Goal: Information Seeking & Learning: Stay updated

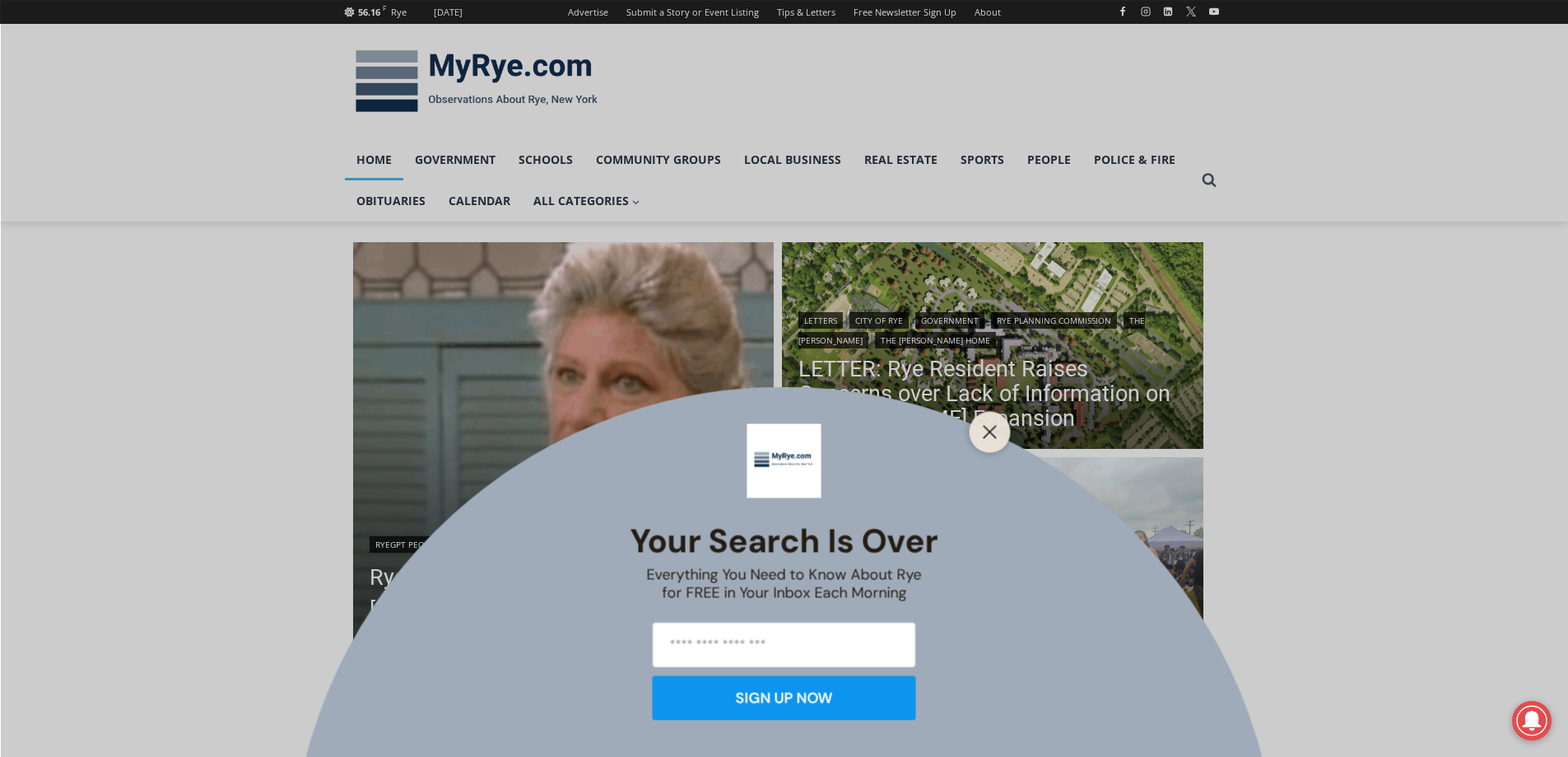
click at [893, 406] on div "Your Search is Over Everything You Need to Know About Rye for FREE in Your Inbo…" at bounding box center [784, 378] width 1568 height 757
click at [983, 435] on icon "Close" at bounding box center [990, 431] width 15 height 15
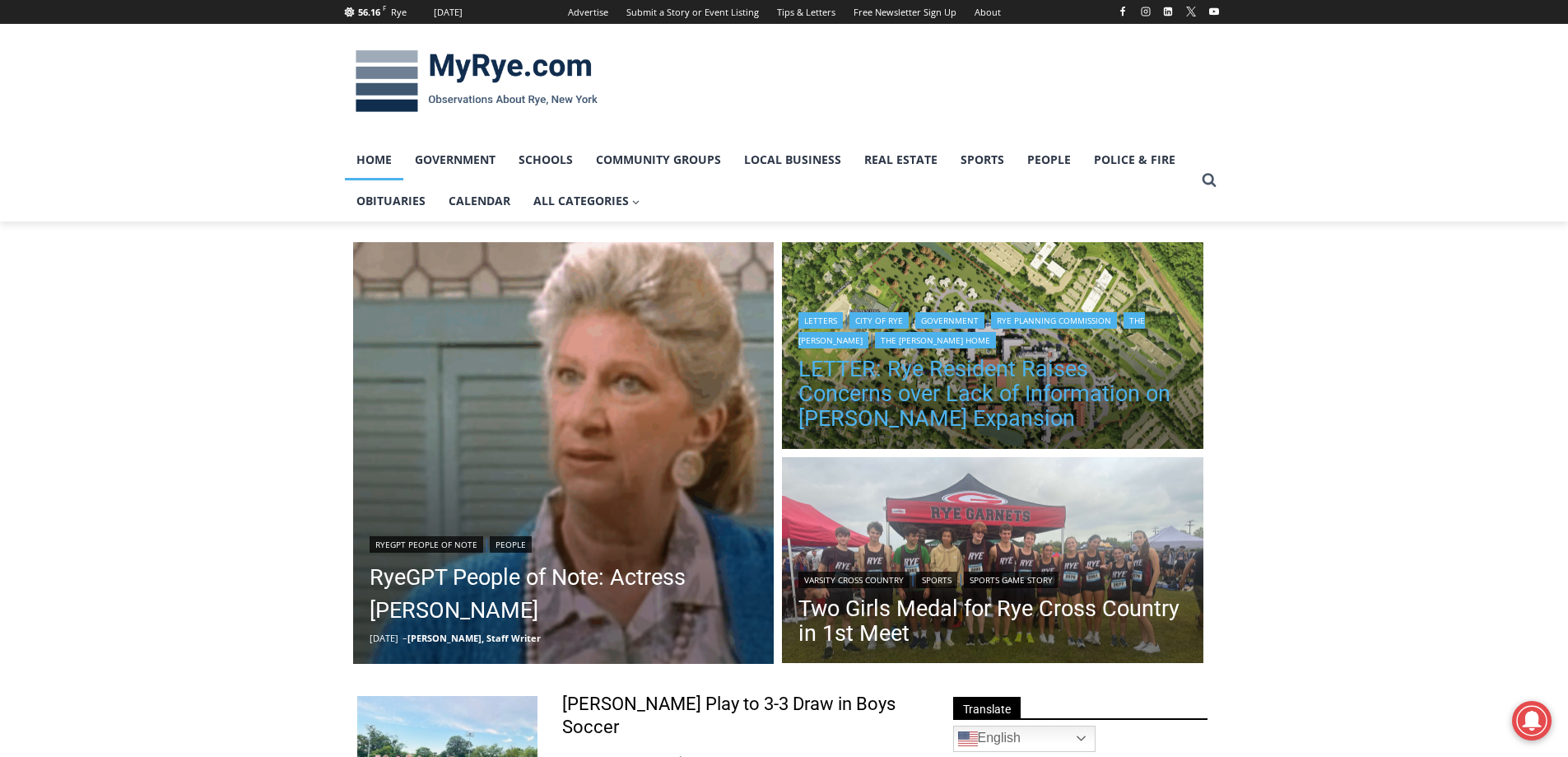
click at [936, 384] on link "LETTER: Rye Resident Raises Concerns over Lack of Information on Osborn Expansi…" at bounding box center [992, 393] width 388 height 74
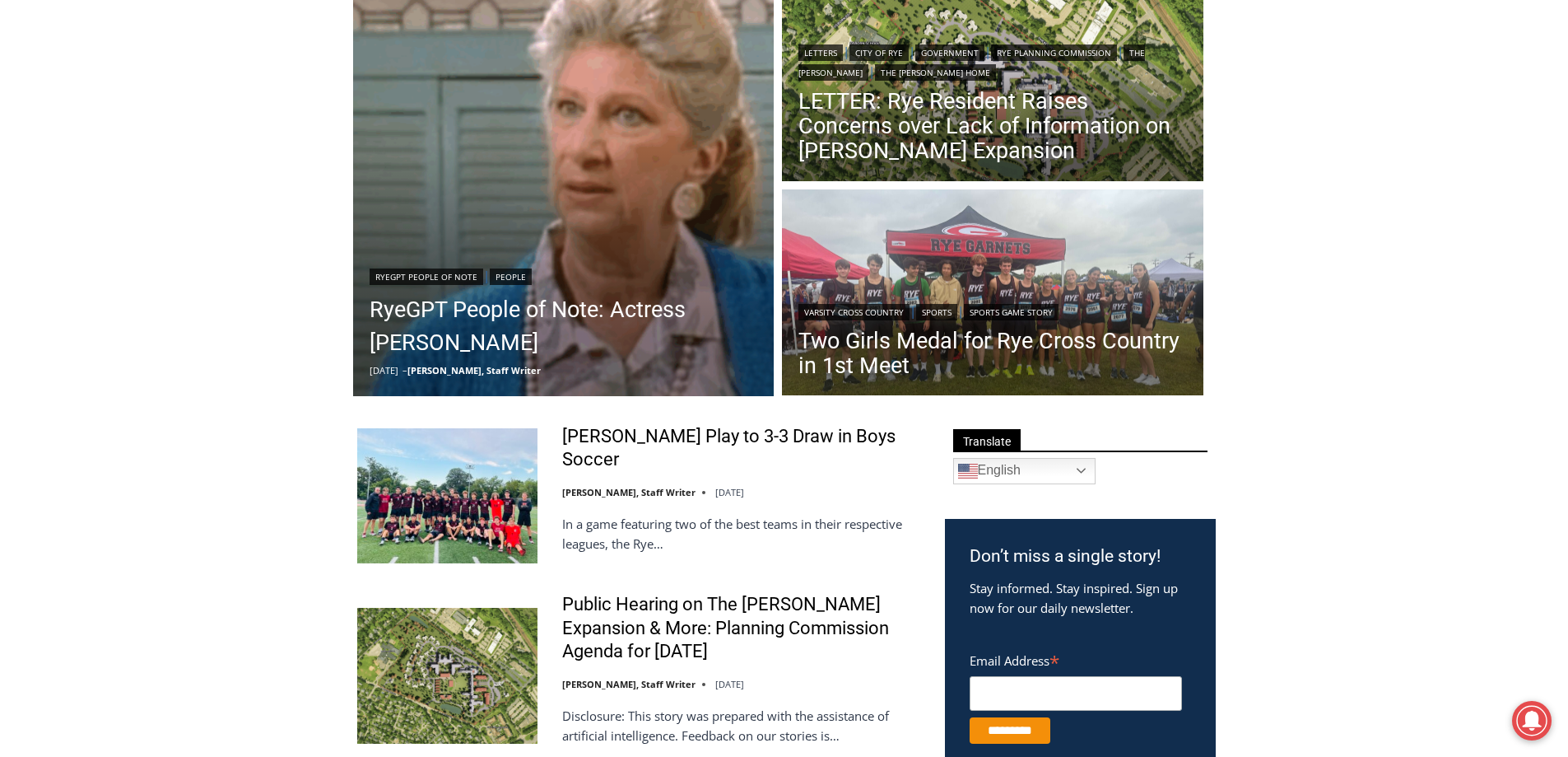
scroll to position [329, 0]
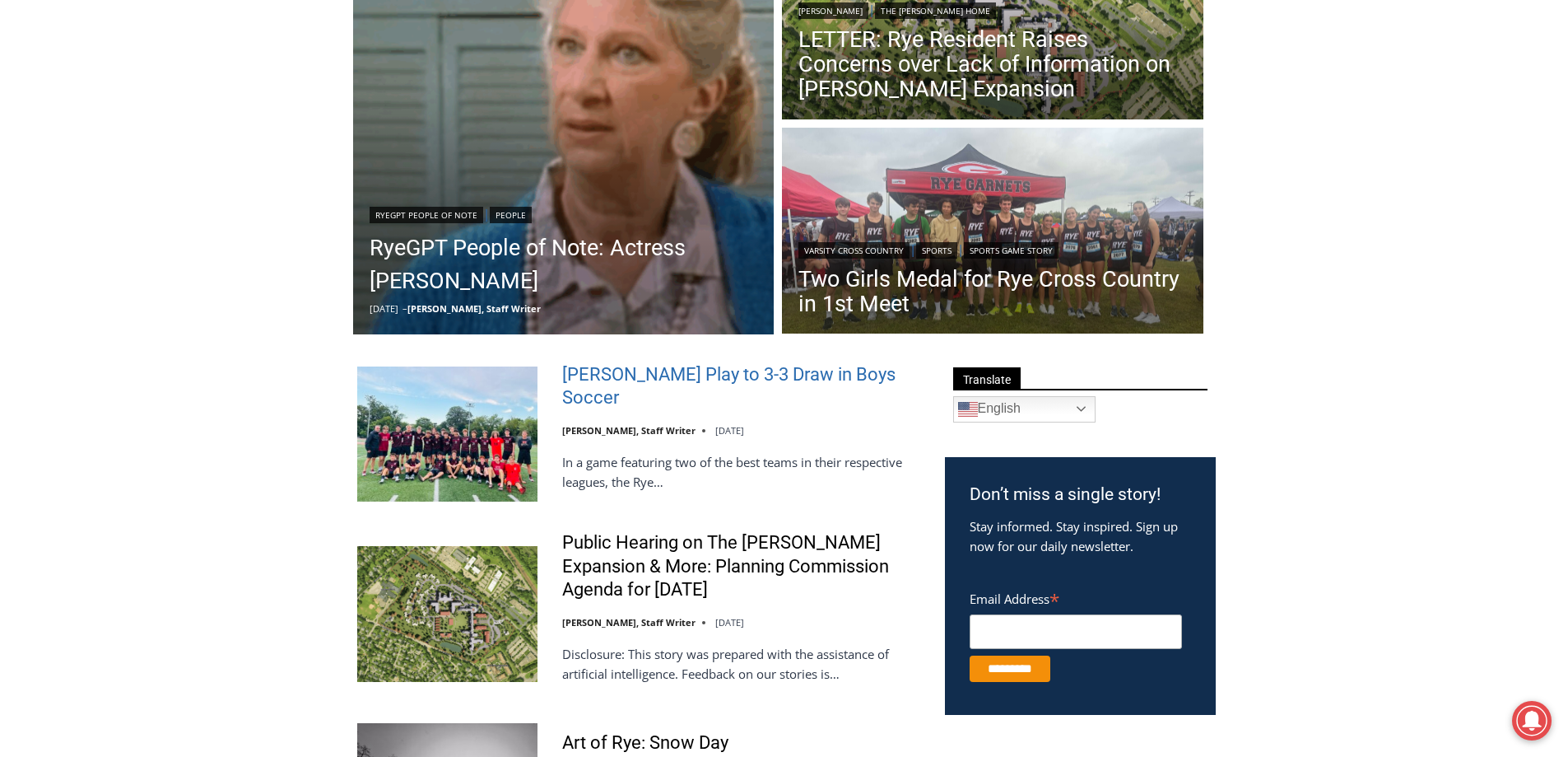
click at [668, 372] on link "Rye, Harrison Play to 3-3 Draw in Boys Soccer" at bounding box center [742, 386] width 361 height 47
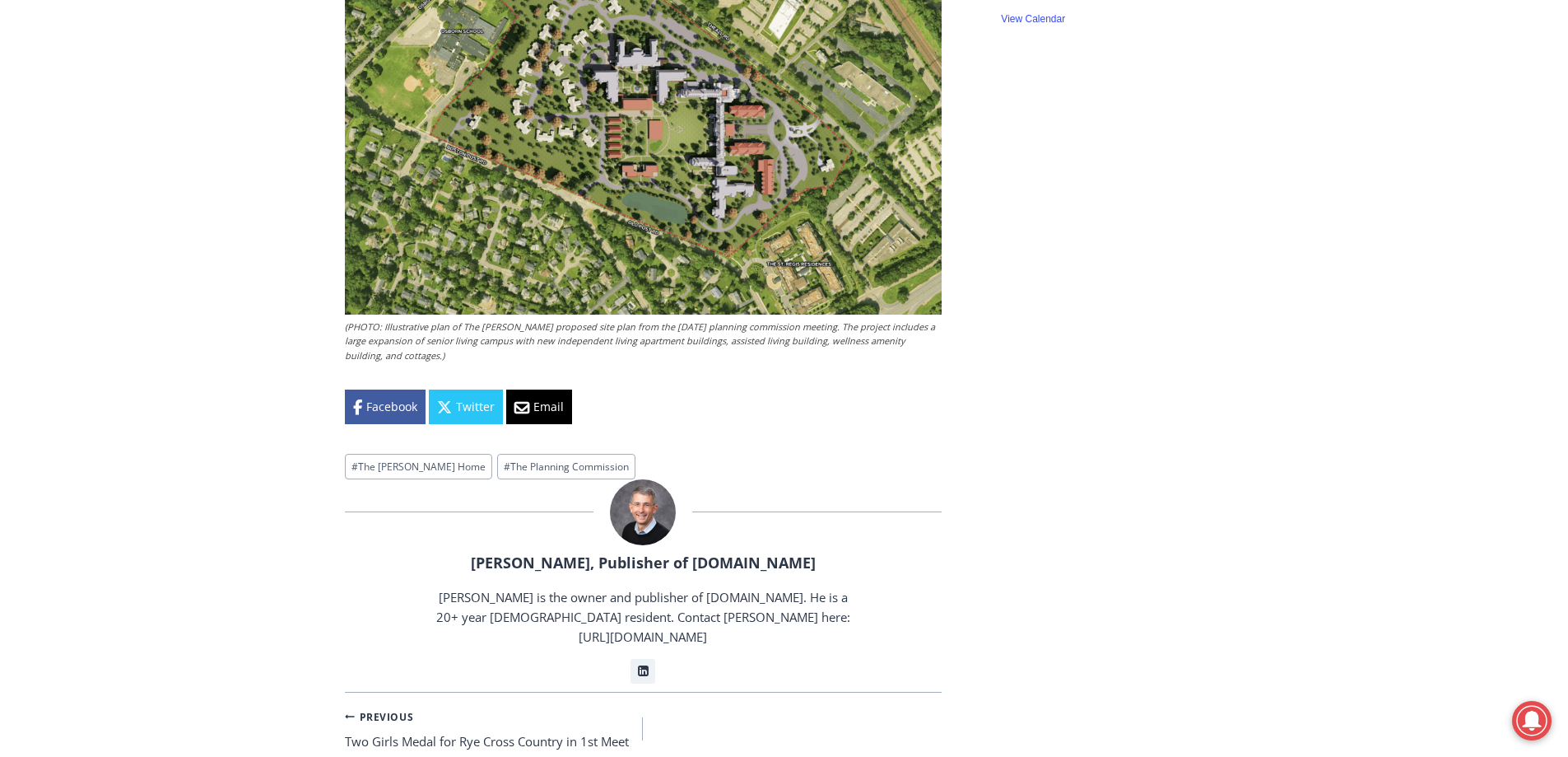
scroll to position [1234, 0]
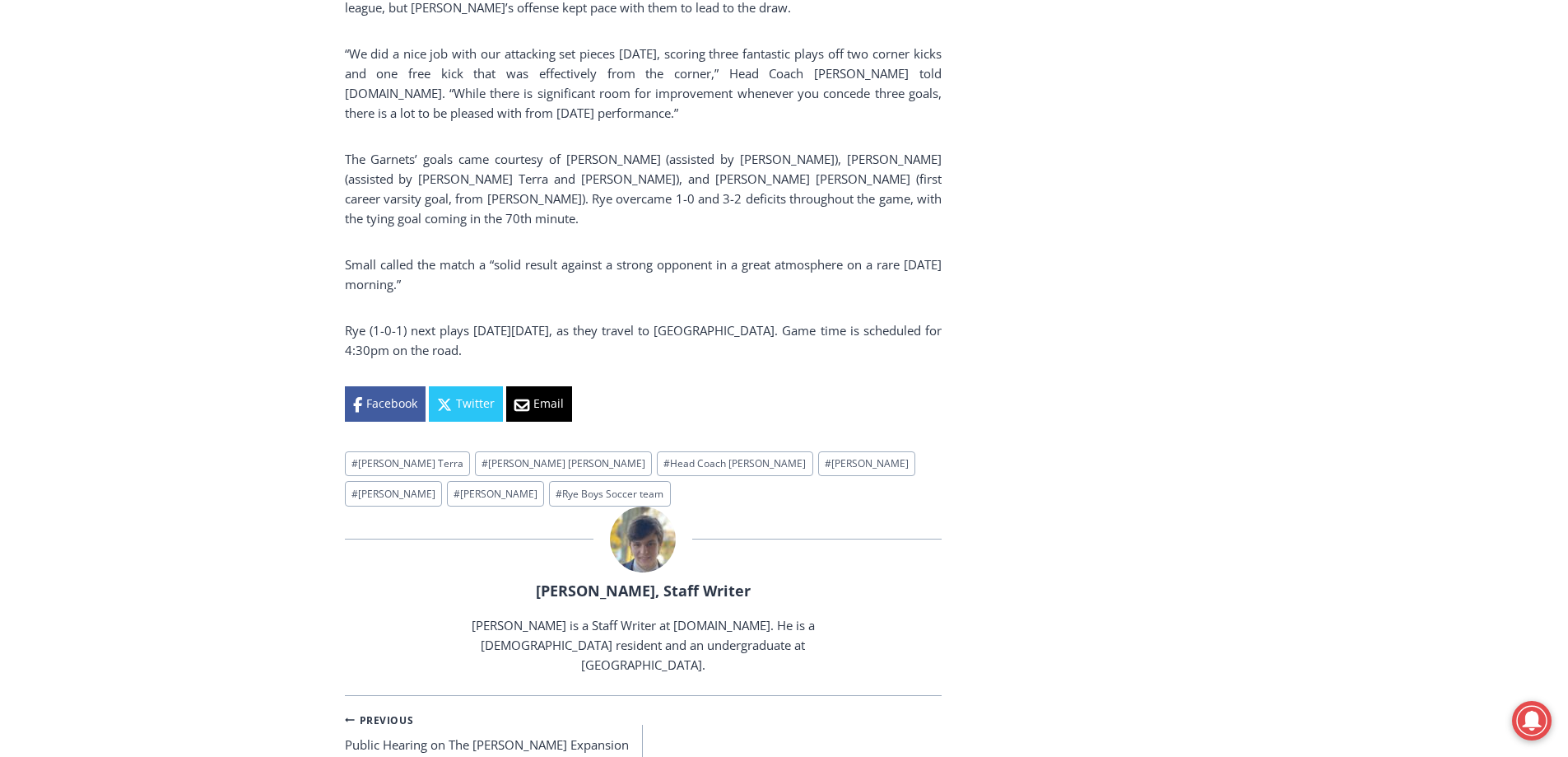
scroll to position [1046, 0]
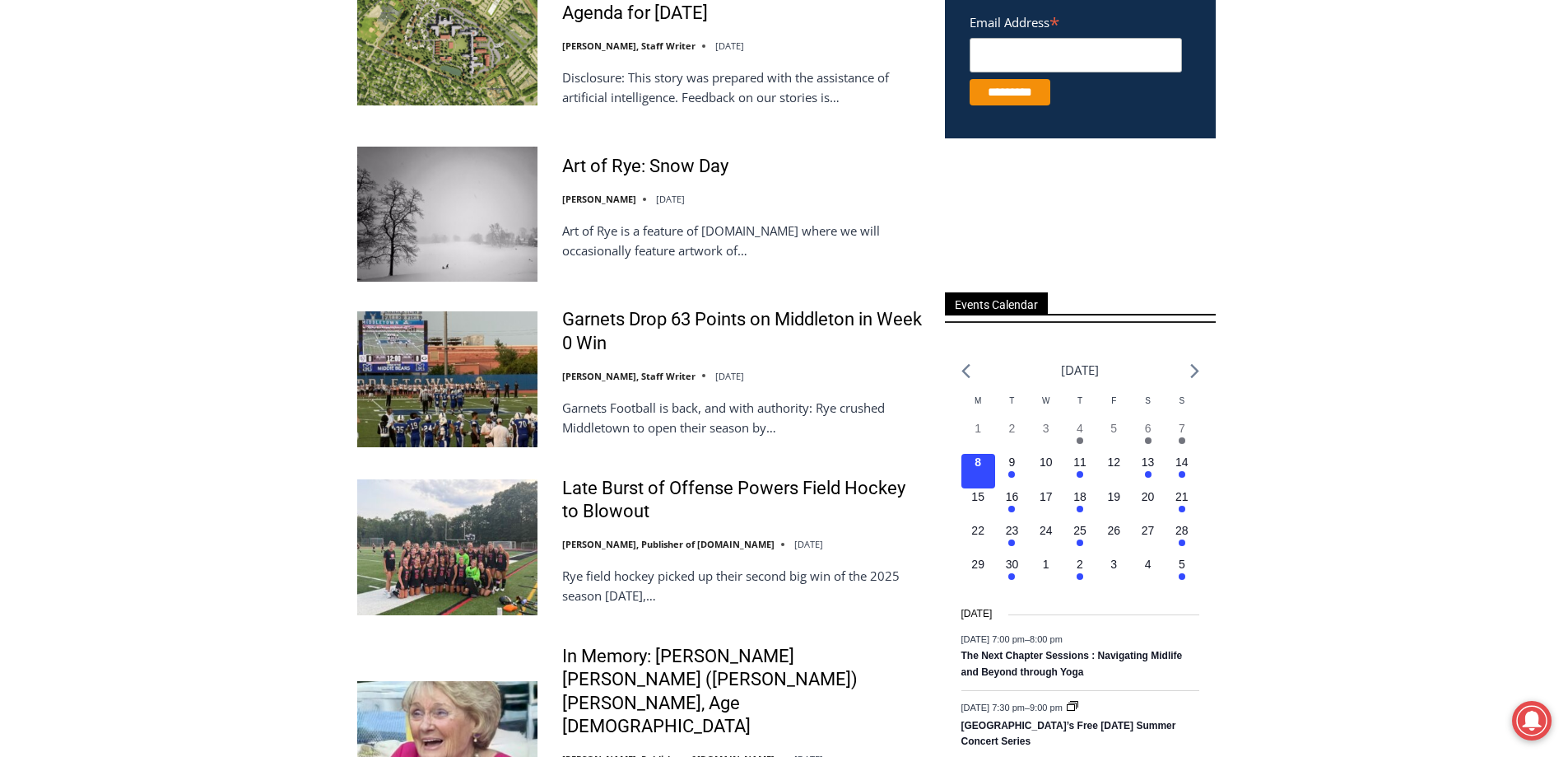
scroll to position [988, 0]
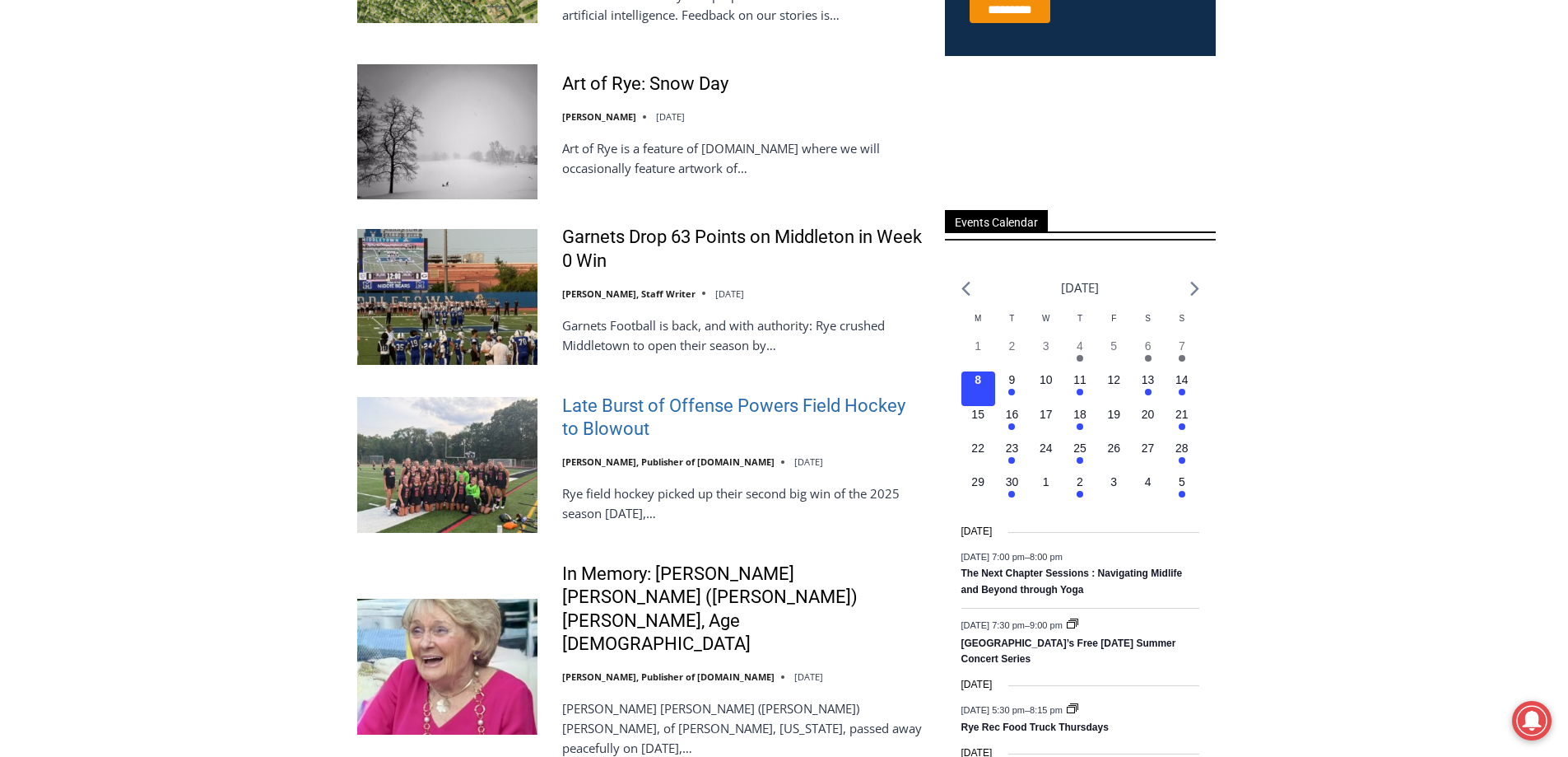
click at [589, 421] on link "Late Burst of Offense Powers Field Hockey to Blowout" at bounding box center [742, 417] width 361 height 47
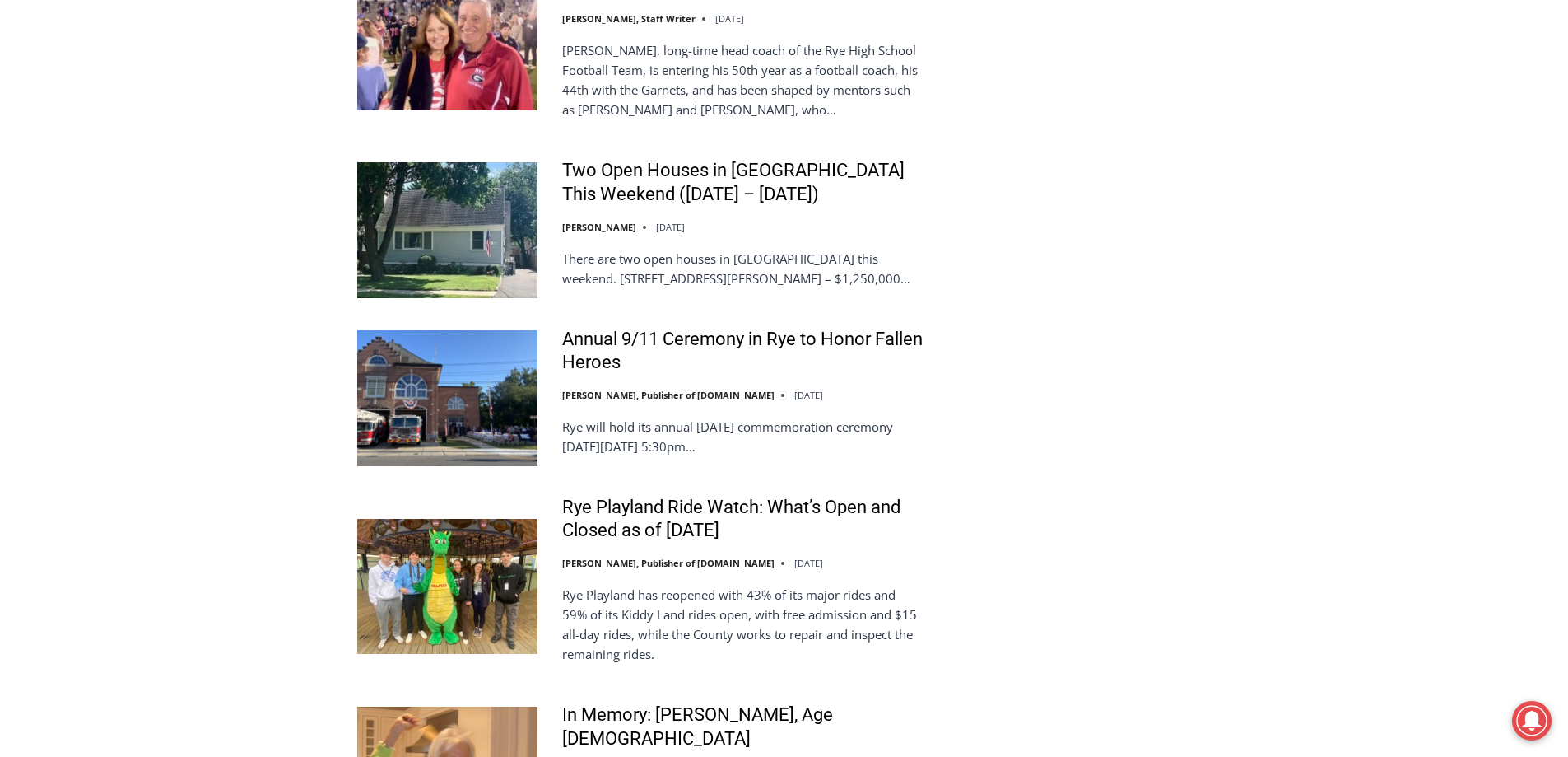
scroll to position [2882, 0]
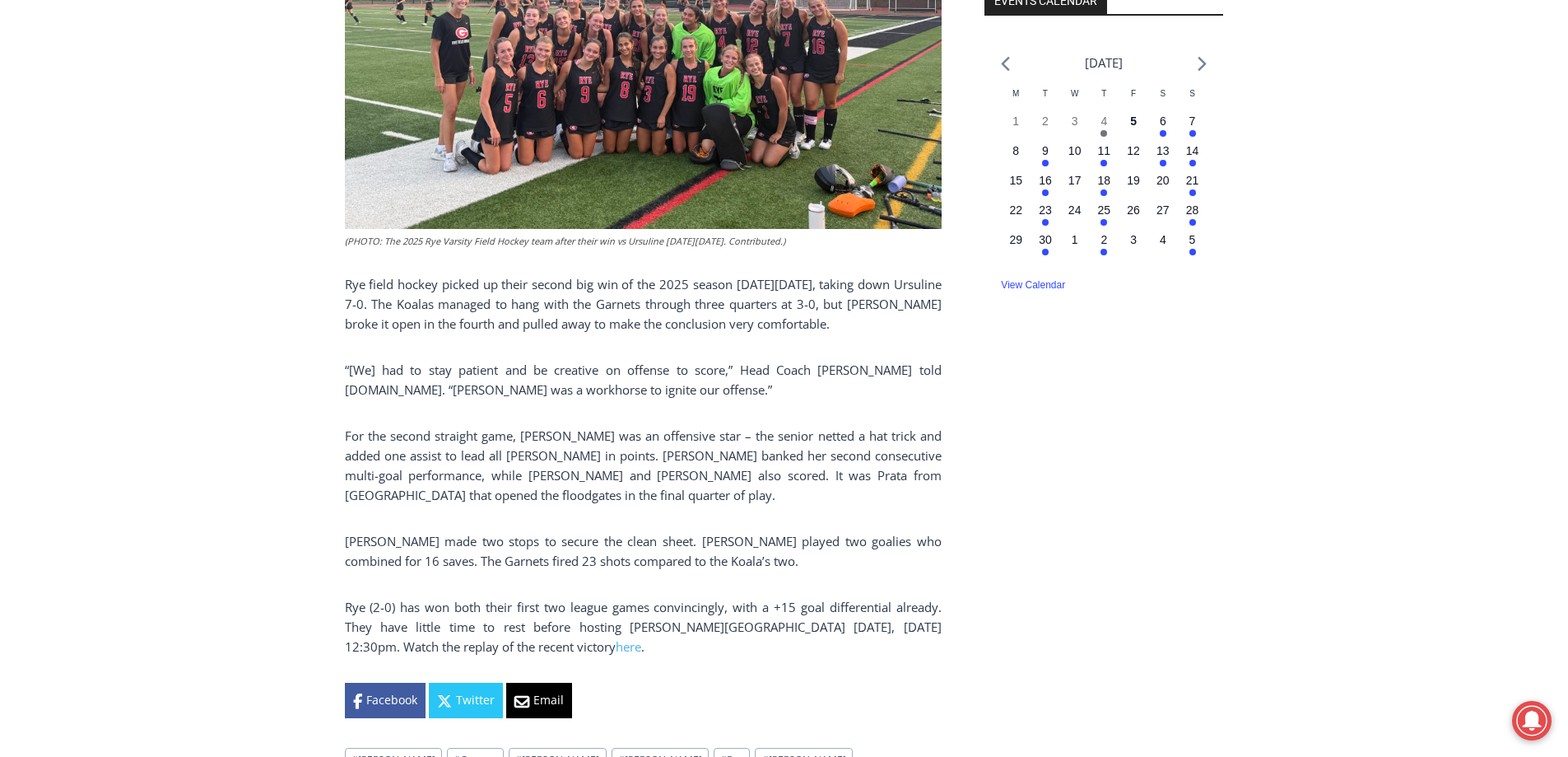
scroll to position [576, 0]
